Goal: Transaction & Acquisition: Purchase product/service

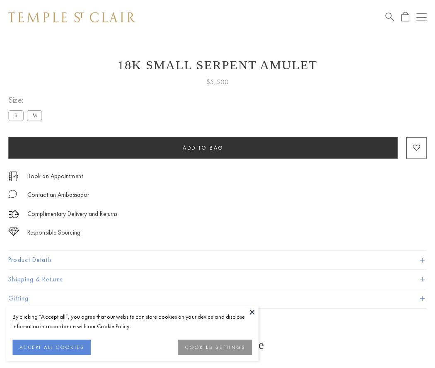
scroll to position [33, 0]
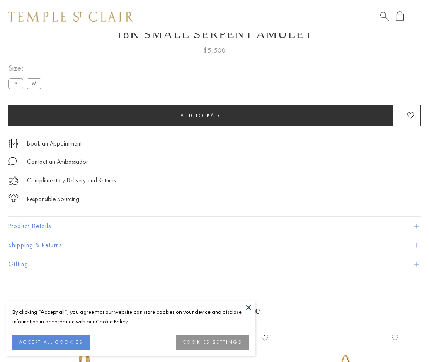
click at [200, 115] on span "Add to bag" at bounding box center [200, 115] width 41 height 7
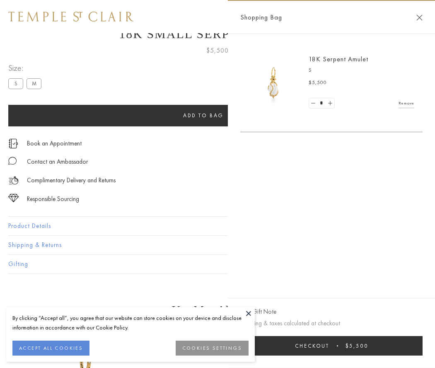
click at [332, 346] on button "Checkout $5,500" at bounding box center [331, 345] width 182 height 19
